Goal: Transaction & Acquisition: Book appointment/travel/reservation

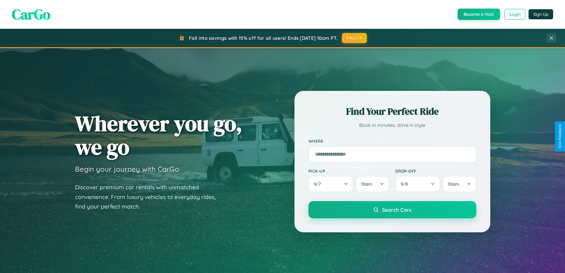
click at [515, 14] on button "Login" at bounding box center [514, 14] width 21 height 11
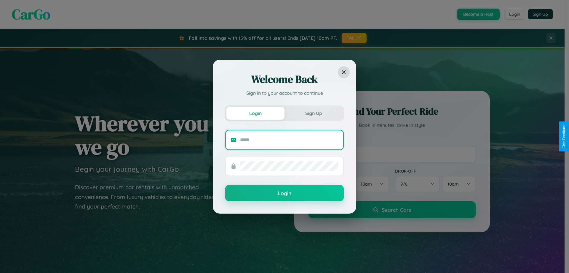
click at [289, 139] on input "text" at bounding box center [289, 139] width 98 height 9
type input "**********"
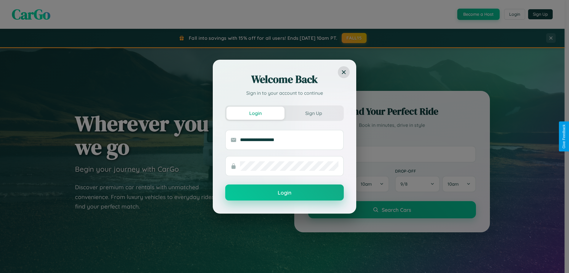
click at [285, 192] on button "Login" at bounding box center [284, 192] width 119 height 16
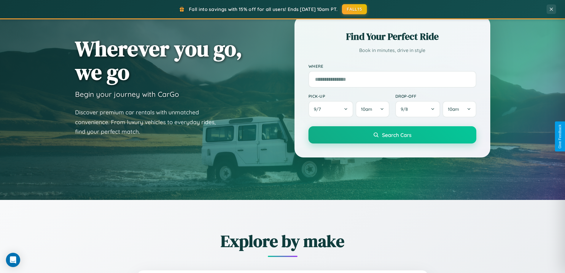
scroll to position [408, 0]
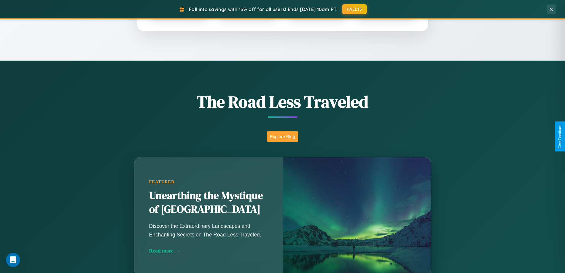
click at [282, 136] on button "Explore Blog" at bounding box center [282, 136] width 31 height 11
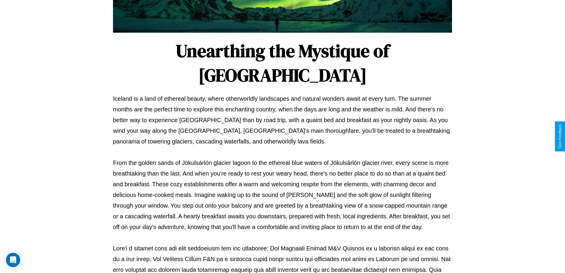
scroll to position [192, 0]
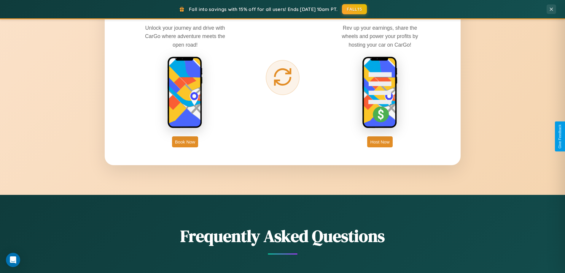
scroll to position [953, 0]
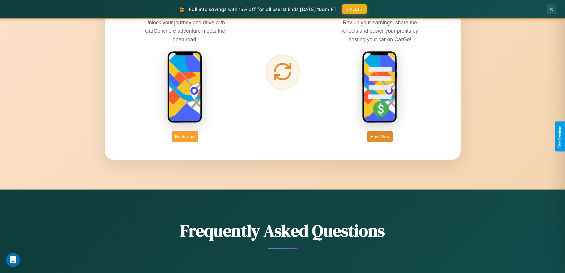
click at [185, 136] on button "Book Now" at bounding box center [185, 136] width 26 height 11
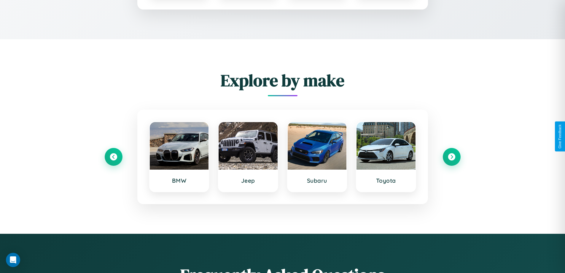
scroll to position [494, 0]
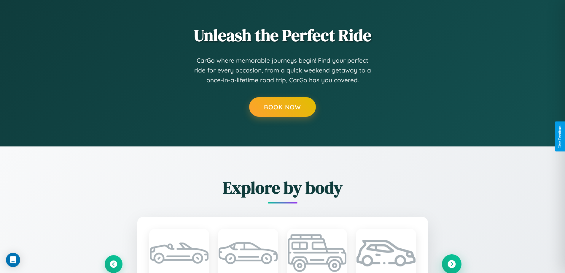
click at [451, 263] on icon at bounding box center [452, 263] width 8 height 8
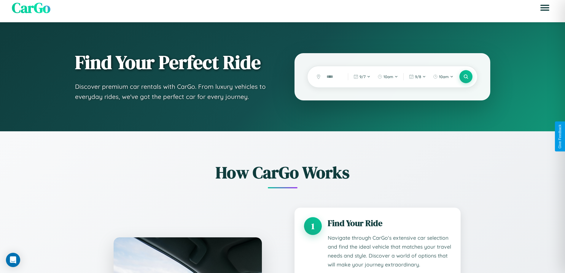
scroll to position [0, 0]
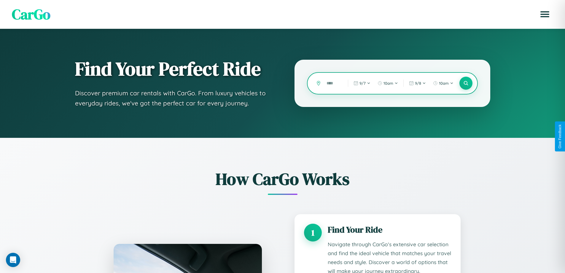
click at [333, 83] on input "text" at bounding box center [333, 83] width 18 height 10
type input "*****"
click at [466, 83] on icon at bounding box center [466, 83] width 6 height 6
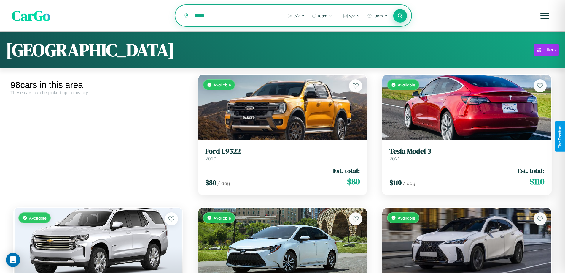
type input "******"
click at [400, 16] on icon at bounding box center [400, 16] width 6 height 6
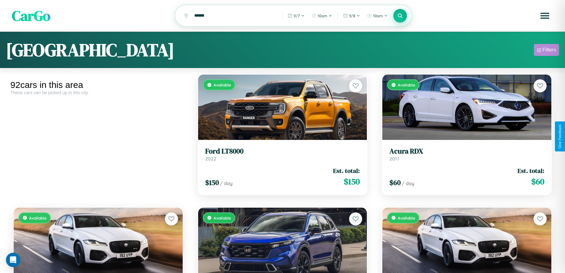
click at [546, 51] on div "Filters" at bounding box center [549, 50] width 14 height 6
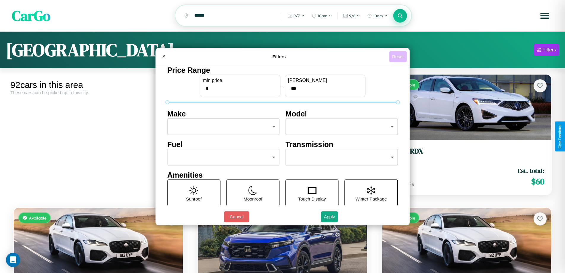
click at [399, 56] on button "Reset" at bounding box center [397, 56] width 17 height 11
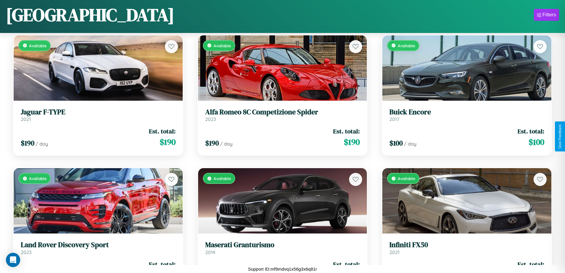
scroll to position [349, 0]
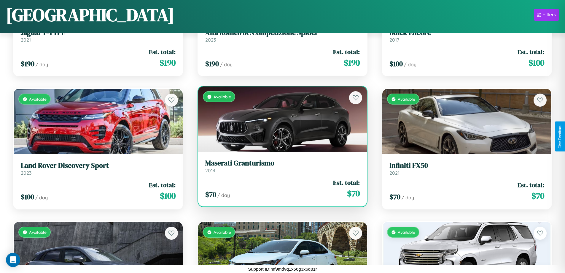
click at [280, 119] on div "Available" at bounding box center [282, 118] width 169 height 65
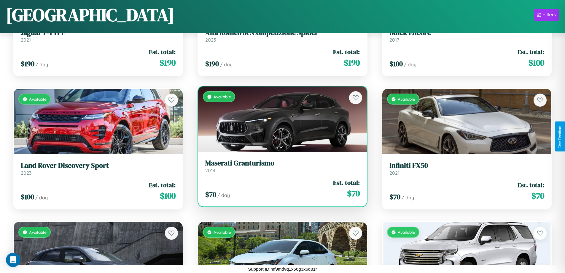
click at [280, 119] on div "Available" at bounding box center [282, 118] width 169 height 65
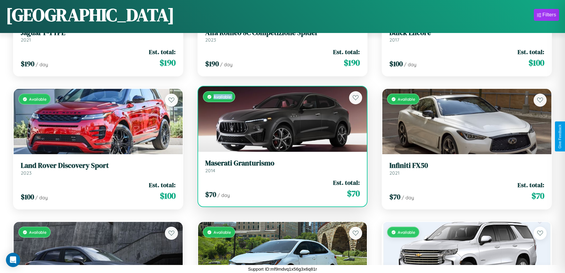
click at [280, 119] on div "Available" at bounding box center [282, 118] width 169 height 65
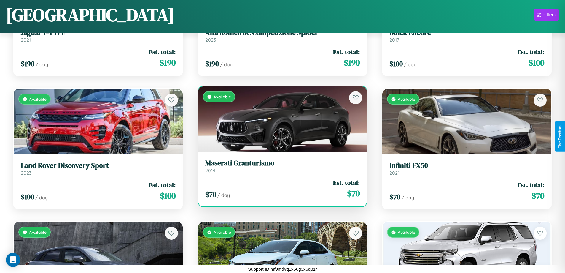
click at [280, 119] on div "Available" at bounding box center [282, 118] width 169 height 65
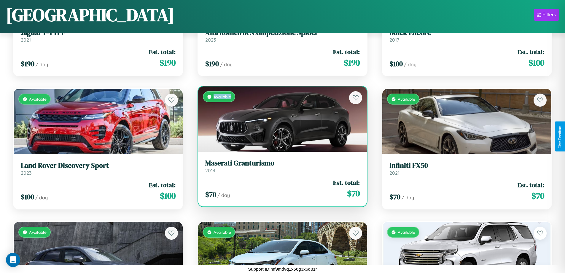
click at [280, 119] on div "Available" at bounding box center [282, 118] width 169 height 65
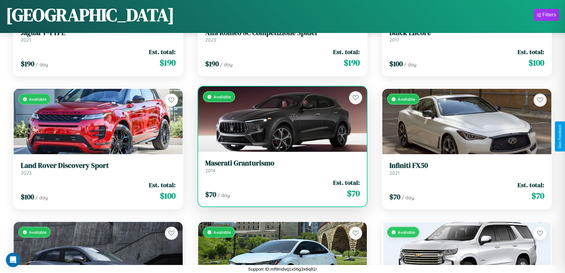
click at [280, 166] on h3 "Maserati Granturismo" at bounding box center [282, 163] width 155 height 9
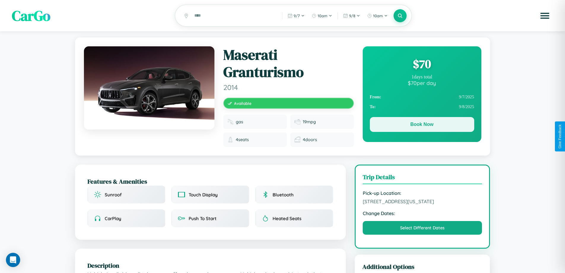
click at [422, 125] on button "Book Now" at bounding box center [422, 124] width 104 height 15
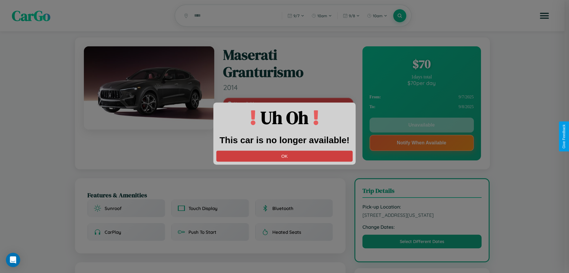
click at [285, 156] on button "OK" at bounding box center [284, 155] width 136 height 11
